Goal: Find specific page/section: Find specific page/section

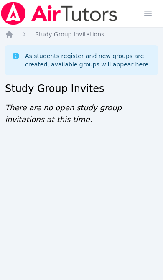
click at [11, 33] on icon "Breadcrumb" at bounding box center [9, 34] width 7 height 7
click at [13, 32] on icon "Breadcrumb" at bounding box center [9, 34] width 8 height 8
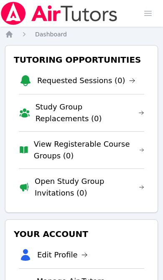
click at [110, 181] on link "Open Study Group Invitations (0)" at bounding box center [89, 187] width 109 height 23
